Goal: Information Seeking & Learning: Learn about a topic

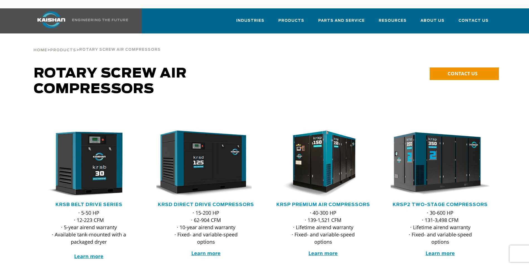
click at [431, 165] on img at bounding box center [436, 164] width 109 height 74
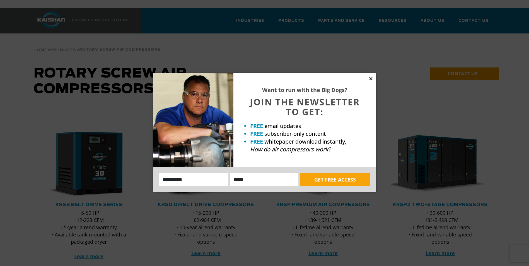
click at [370, 79] on icon at bounding box center [370, 78] width 3 height 3
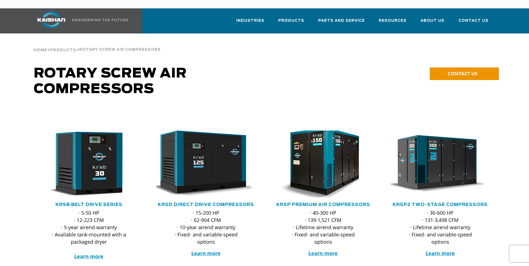
click at [317, 157] on img at bounding box center [318, 164] width 109 height 74
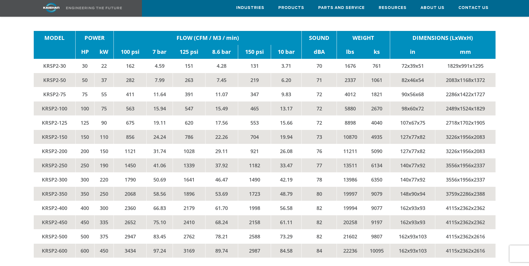
scroll to position [1199, 0]
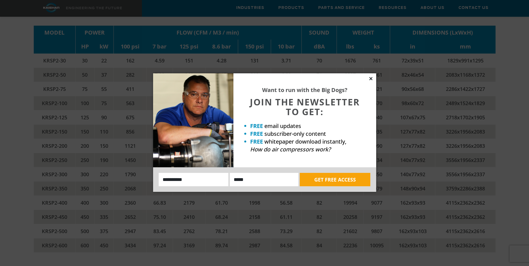
click at [372, 78] on icon at bounding box center [370, 78] width 3 height 3
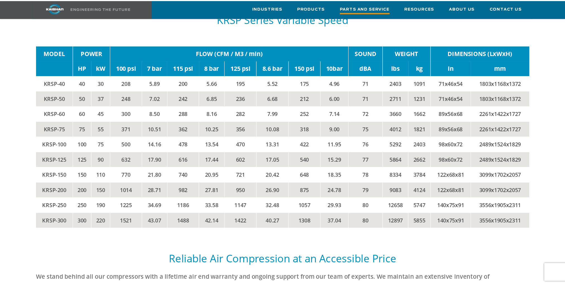
scroll to position [1243, 0]
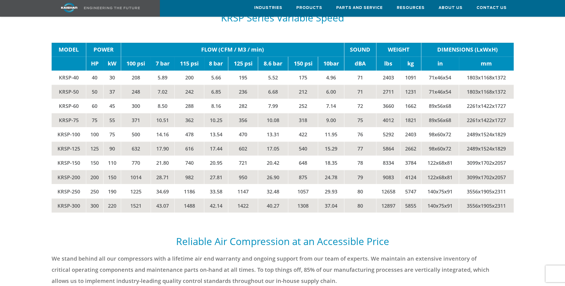
click at [529, 140] on div at bounding box center [283, 108] width 520 height 232
